Goal: Task Accomplishment & Management: Manage account settings

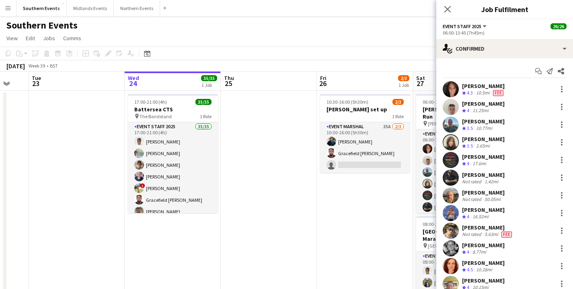
scroll to position [274, 0]
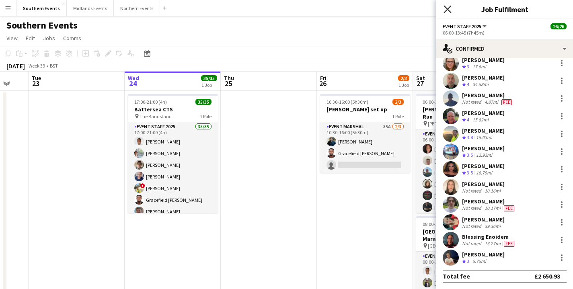
click at [444, 8] on icon "Close pop-in" at bounding box center [447, 9] width 8 height 8
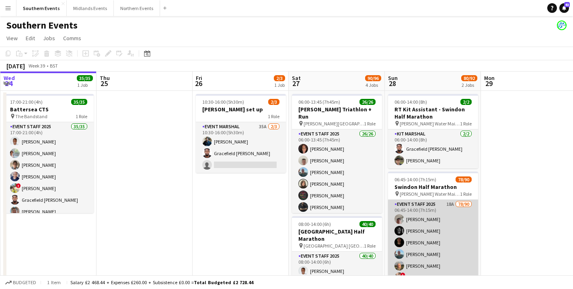
scroll to position [0, 288]
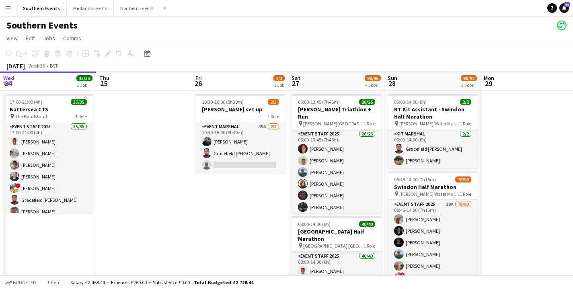
drag, startPoint x: 437, startPoint y: 258, endPoint x: 473, endPoint y: 211, distance: 59.0
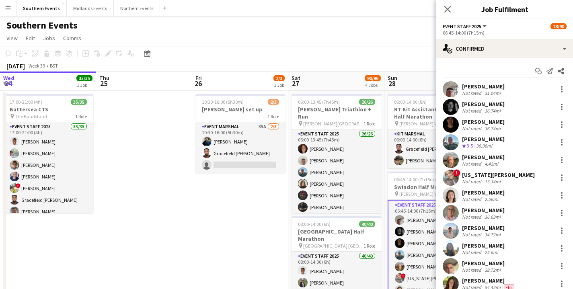
click at [504, 96] on div "[PERSON_NAME] Not rated 31.04mi" at bounding box center [504, 89] width 137 height 16
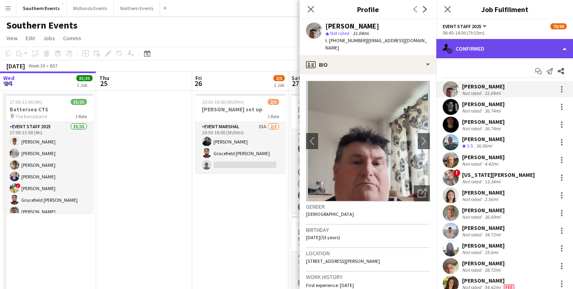
click at [510, 50] on div "single-neutral-actions-check-2 Confirmed" at bounding box center [504, 48] width 137 height 19
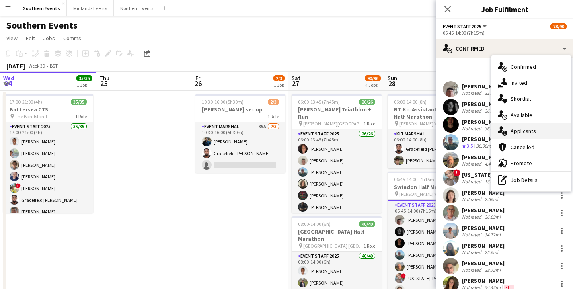
click at [535, 134] on span "Applicants" at bounding box center [522, 130] width 25 height 7
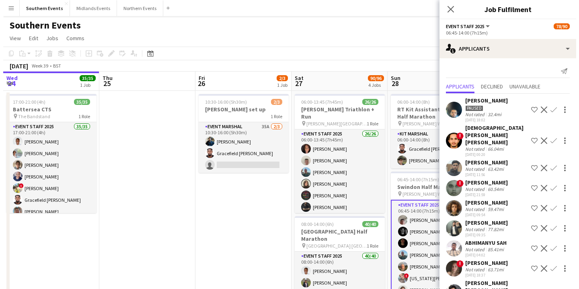
scroll to position [199, 0]
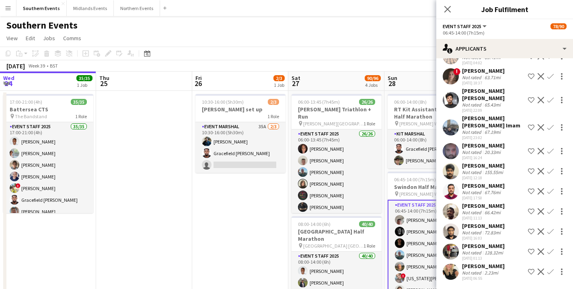
click at [8, 12] on button "Menu" at bounding box center [8, 8] width 16 height 16
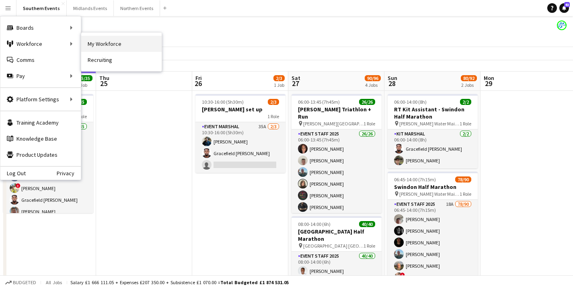
click at [121, 45] on link "My Workforce" at bounding box center [121, 44] width 80 height 16
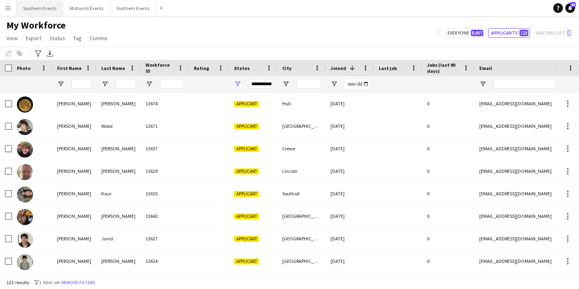
click at [33, 11] on button "Southern Events Close" at bounding box center [39, 8] width 47 height 16
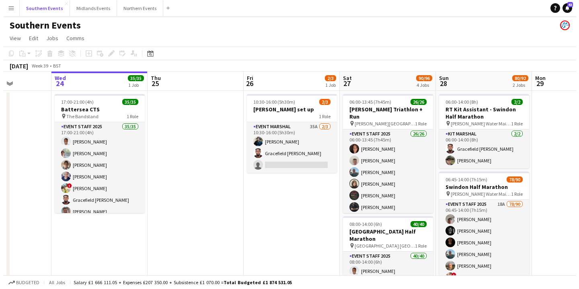
scroll to position [0, 242]
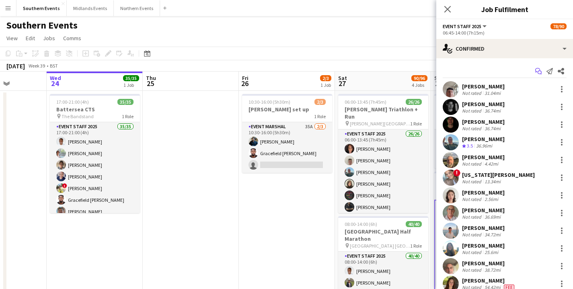
click at [535, 70] on icon "Start chat" at bounding box center [538, 71] width 6 height 6
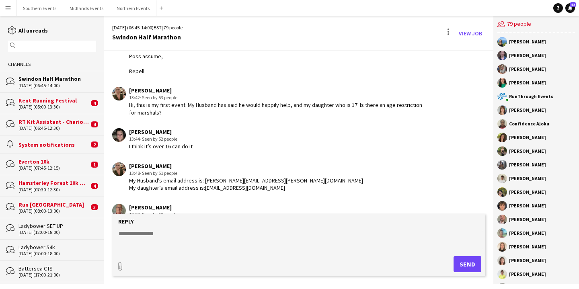
scroll to position [1767, 0]
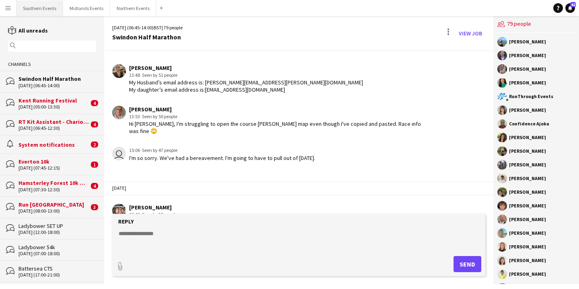
click at [40, 7] on button "Southern Events Close" at bounding box center [39, 8] width 47 height 16
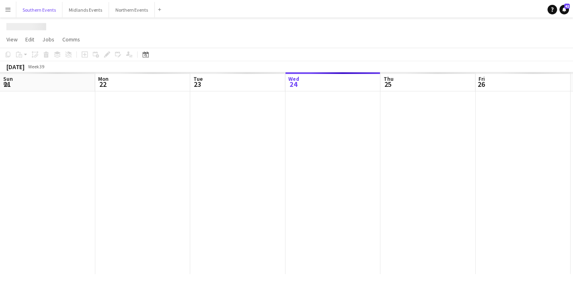
scroll to position [0, 192]
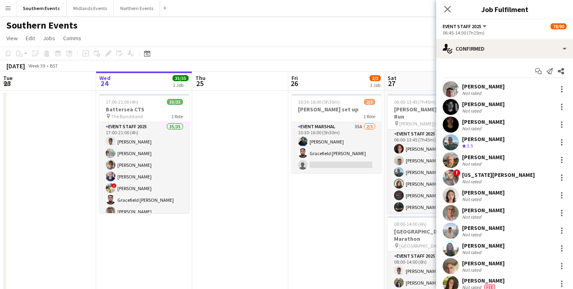
scroll to position [94, 0]
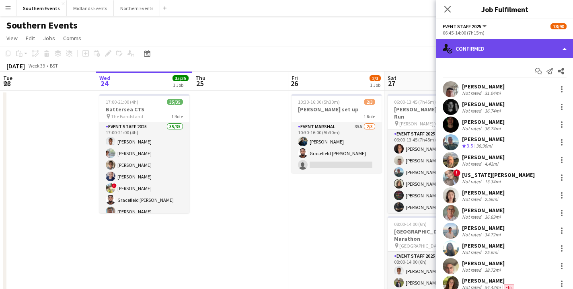
click at [497, 51] on div "single-neutral-actions-check-2 Confirmed" at bounding box center [504, 48] width 137 height 19
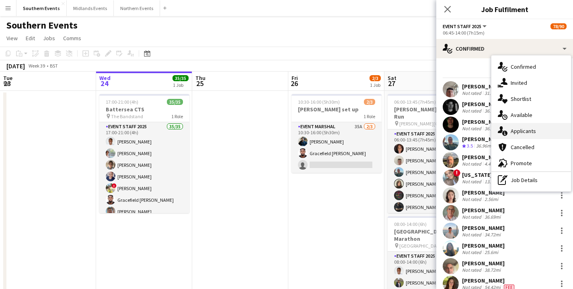
click at [522, 126] on div "single-neutral-actions-information Applicants" at bounding box center [531, 131] width 80 height 16
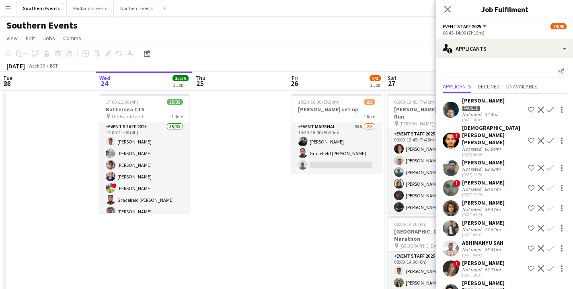
scroll to position [199, 0]
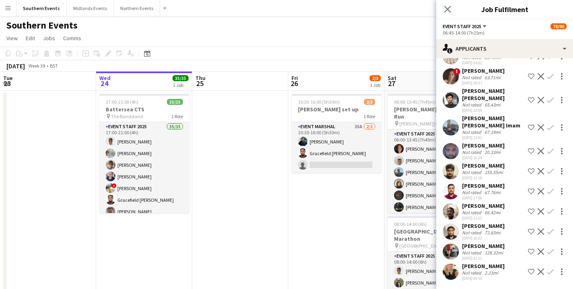
click at [547, 268] on app-icon "Confirm" at bounding box center [550, 271] width 6 height 6
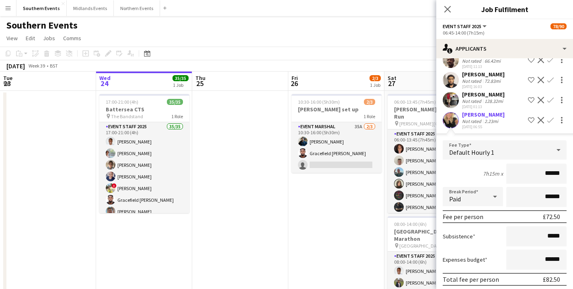
scroll to position [366, 0]
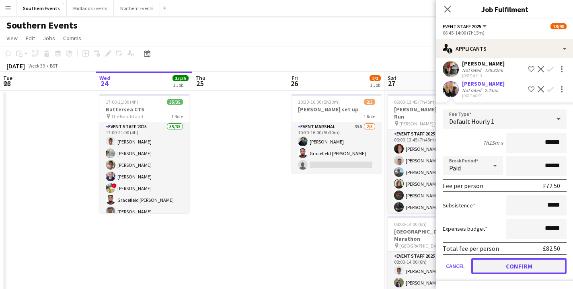
click at [531, 268] on button "Confirm" at bounding box center [518, 266] width 95 height 16
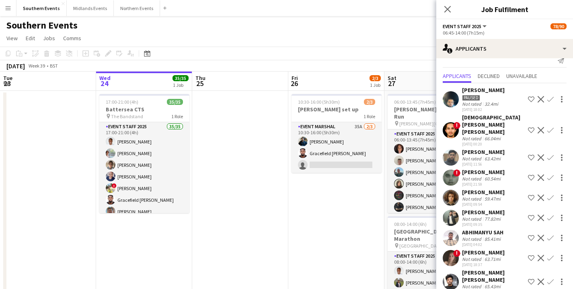
scroll to position [0, 0]
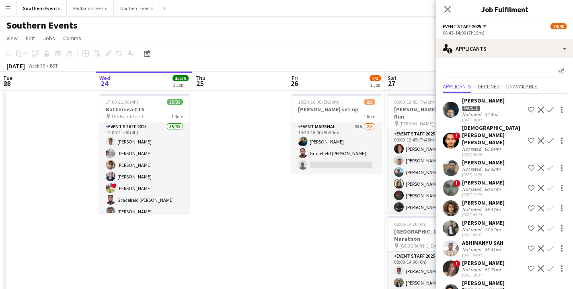
click at [367, 33] on app-page-menu "View Day view expanded Day view collapsed Month view Date picker Jump to [DATE]…" at bounding box center [286, 38] width 573 height 15
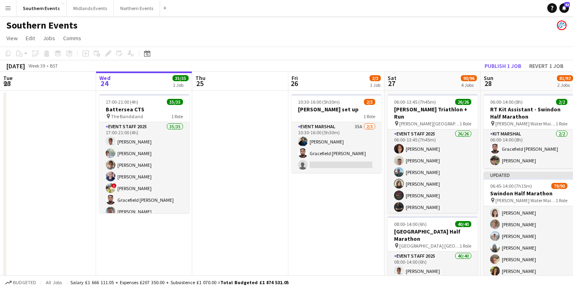
scroll to position [94, 0]
click at [514, 62] on button "Publish 1 job" at bounding box center [502, 66] width 43 height 10
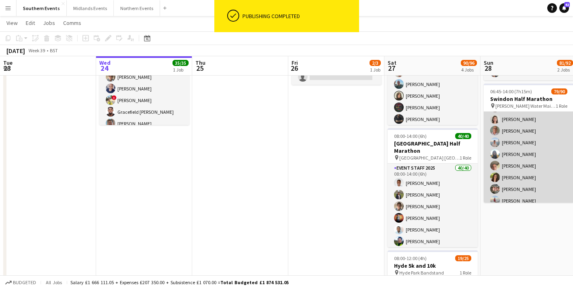
scroll to position [86, 0]
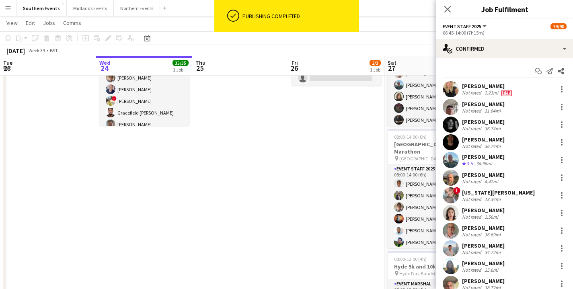
scroll to position [94, 0]
drag, startPoint x: 508, startPoint y: 84, endPoint x: 454, endPoint y: 89, distance: 54.4
click at [454, 89] on div "[PERSON_NAME] Not rated 2.23mi Fee" at bounding box center [504, 89] width 137 height 16
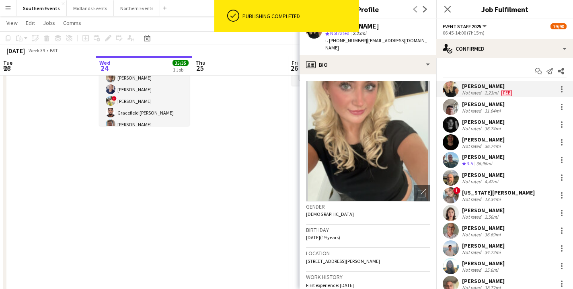
copy div "[PERSON_NAME]"
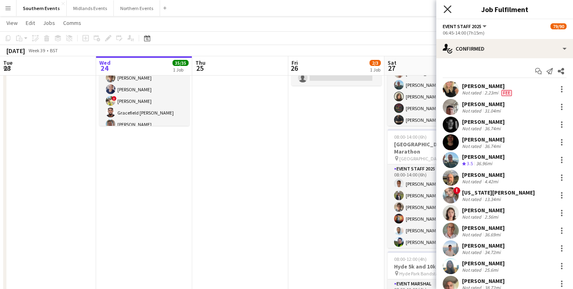
click at [448, 11] on icon "Close pop-in" at bounding box center [447, 9] width 8 height 8
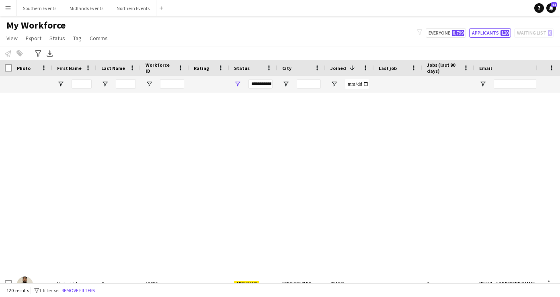
scroll to position [416, 0]
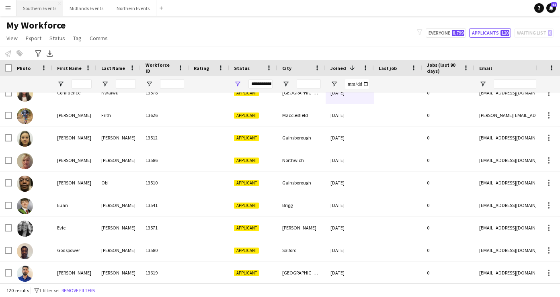
click at [29, 10] on button "Southern Events Close" at bounding box center [39, 8] width 47 height 16
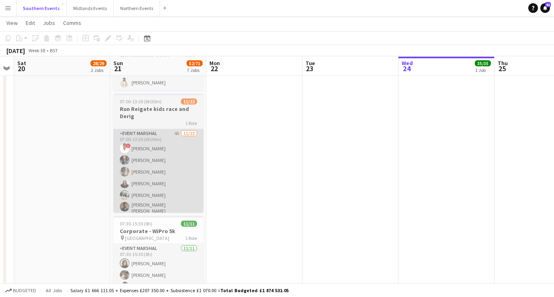
scroll to position [279, 0]
click at [150, 154] on app-card-role "Event Marshal 4A 11/22 07:00-13:30 (6h30m) ! Esther Kissi Preethi Varadharajan …" at bounding box center [158, 266] width 90 height 274
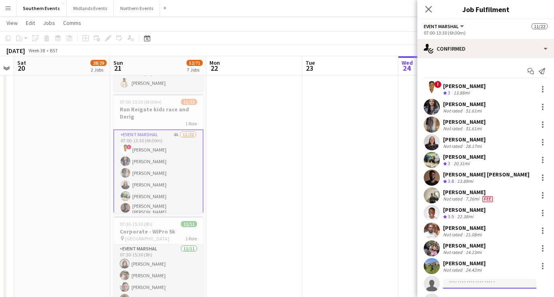
click at [464, 281] on input at bounding box center [489, 284] width 93 height 10
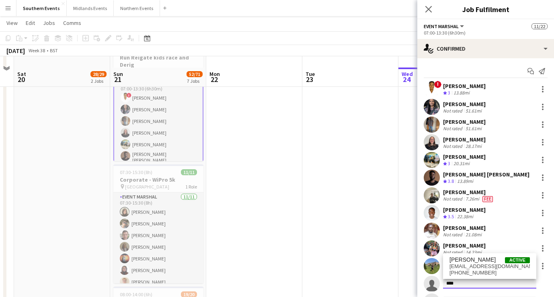
scroll to position [342, 0]
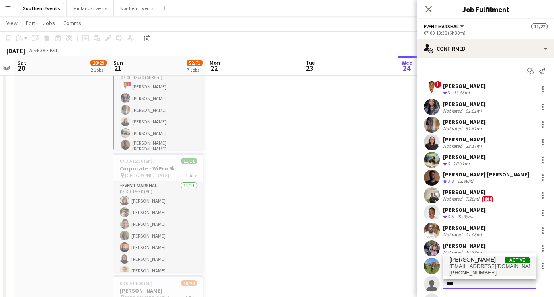
type input "****"
click at [477, 267] on span "saqlainmanzoor166@gmail.com" at bounding box center [489, 266] width 80 height 6
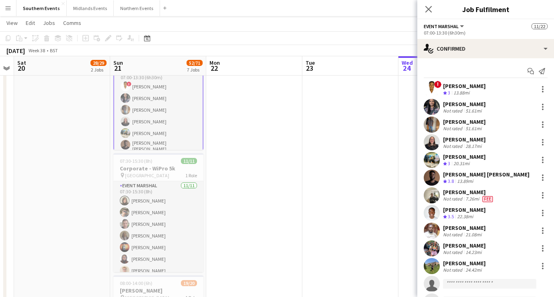
scroll to position [156, 0]
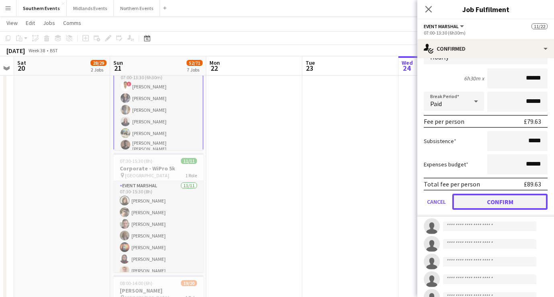
click at [484, 206] on button "Confirm" at bounding box center [499, 202] width 95 height 16
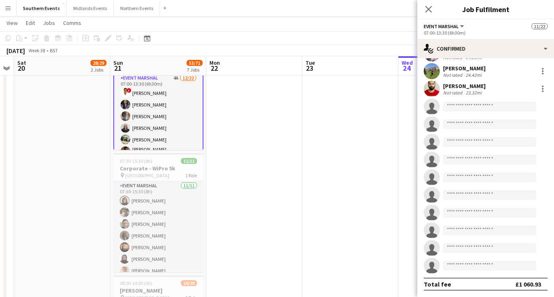
scroll to position [195, 0]
click at [359, 37] on app-toolbar "Copy Paste Paste Command V Paste with crew Command Shift V Paste linked Job Del…" at bounding box center [277, 38] width 554 height 14
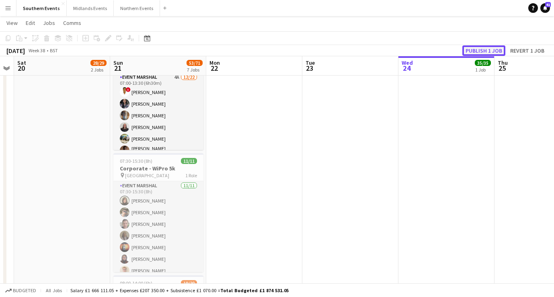
click at [473, 49] on button "Publish 1 job" at bounding box center [483, 50] width 43 height 10
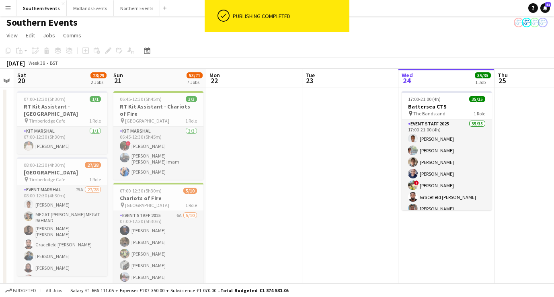
scroll to position [2, 0]
